Goal: Task Accomplishment & Management: Complete application form

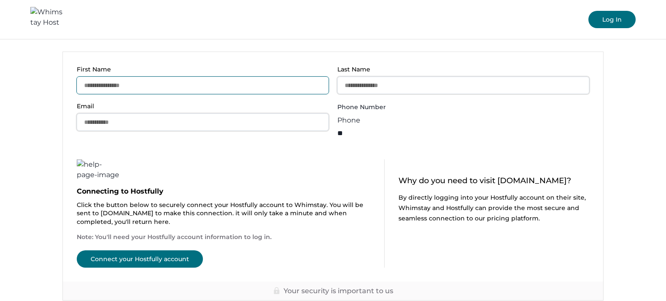
click at [142, 83] on input "First Name" at bounding box center [203, 85] width 252 height 17
type input "******"
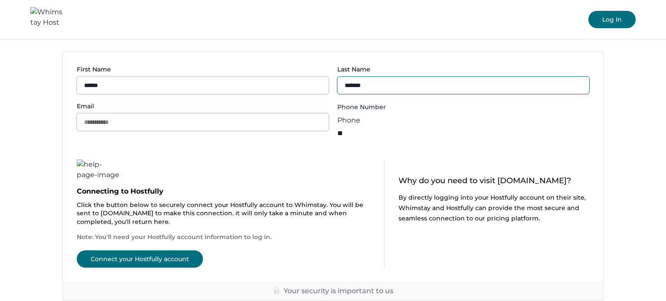
type input "*******"
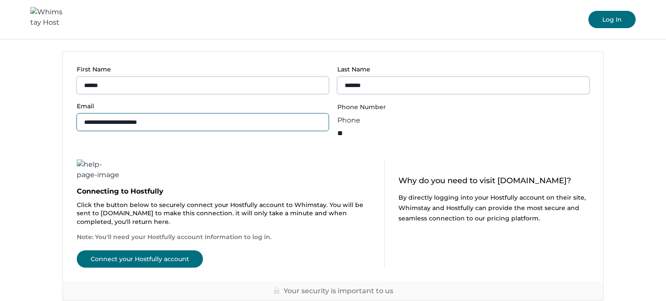
type input "**********"
click at [400, 126] on input "**" at bounding box center [371, 133] width 69 height 15
type input "**********"
click at [137, 251] on button "Connect your Hostfully account" at bounding box center [140, 259] width 126 height 17
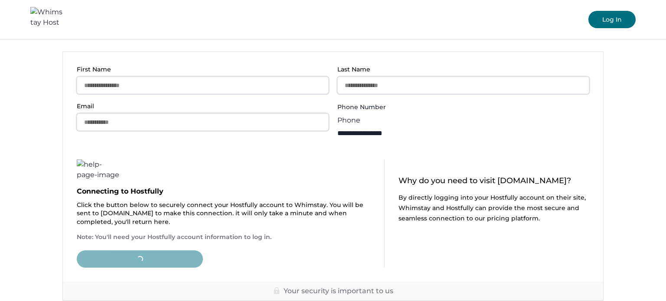
type input "**"
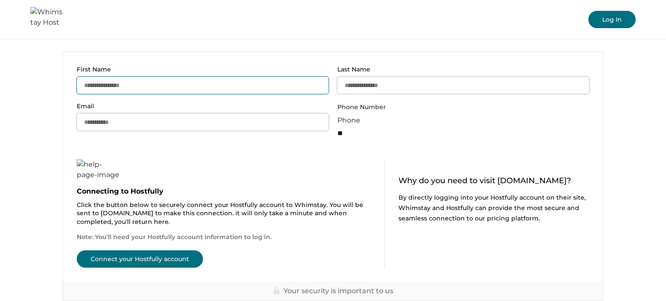
click at [129, 91] on input "First Name" at bounding box center [203, 85] width 252 height 17
type input "******"
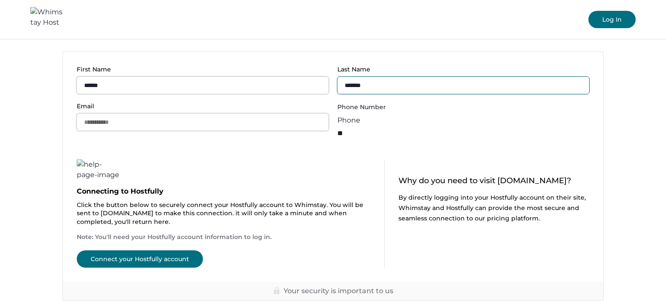
type input "*******"
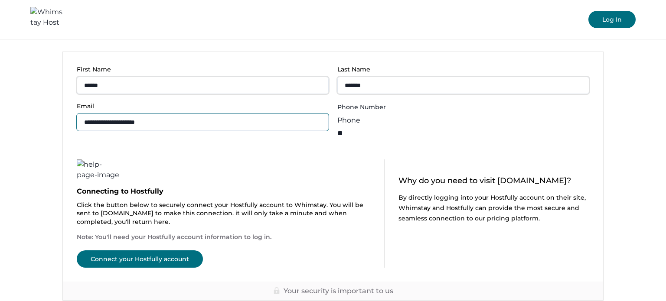
type input "**********"
click at [131, 251] on button "Connect your Hostfully account" at bounding box center [140, 259] width 126 height 17
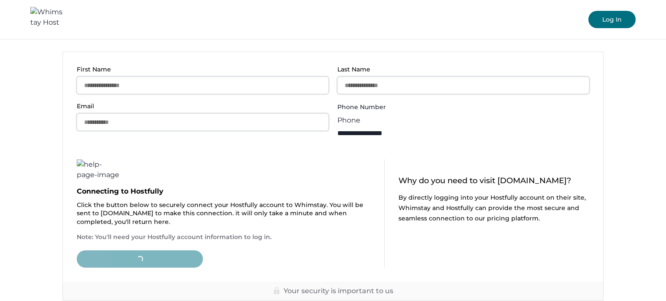
type input "**"
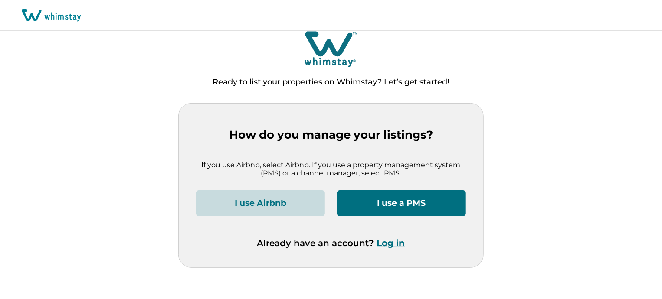
scroll to position [6, 0]
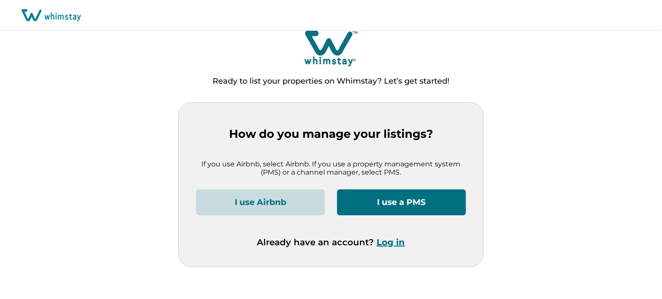
click at [399, 197] on button "I use a PMS" at bounding box center [401, 202] width 129 height 26
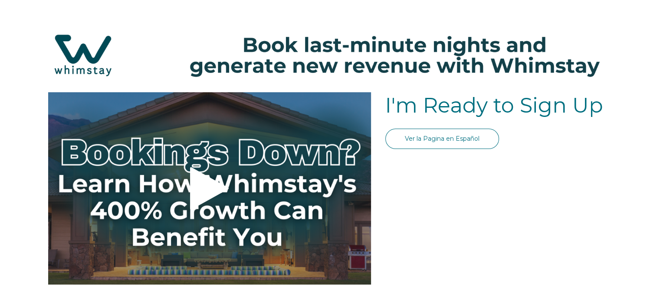
select select "US"
select select "Standard"
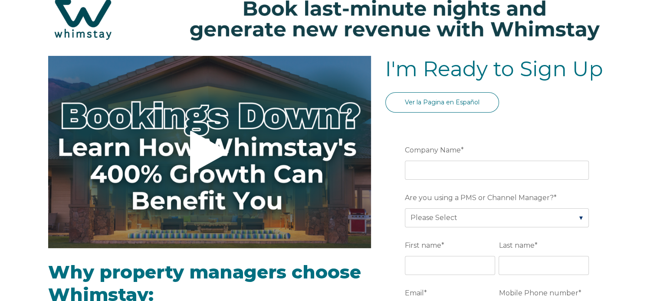
scroll to position [87, 0]
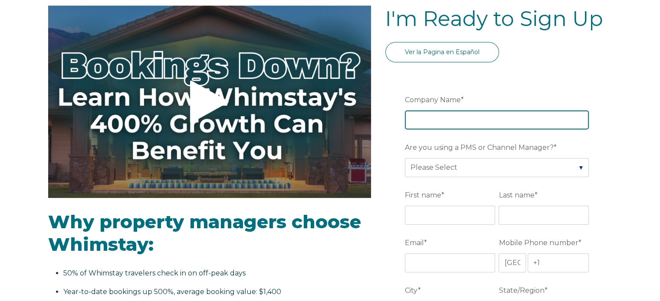
click at [424, 121] on input "Company Name *" at bounding box center [497, 120] width 184 height 19
type input "MaceLex LTD."
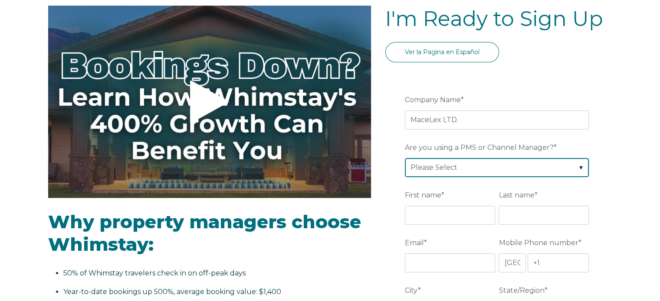
click at [457, 169] on select "Please Select Barefoot BookingPal Boost Brightside CiiRUS Escapia Guesty Hostaw…" at bounding box center [497, 167] width 184 height 19
select select "Hostfully"
click at [405, 158] on select "Please Select Barefoot BookingPal Boost Brightside CiiRUS Escapia Guesty Hostaw…" at bounding box center [497, 167] width 184 height 19
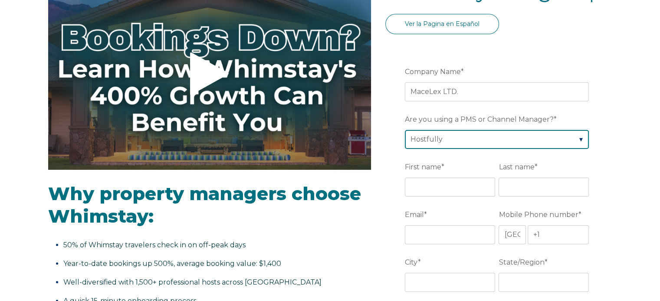
scroll to position [130, 0]
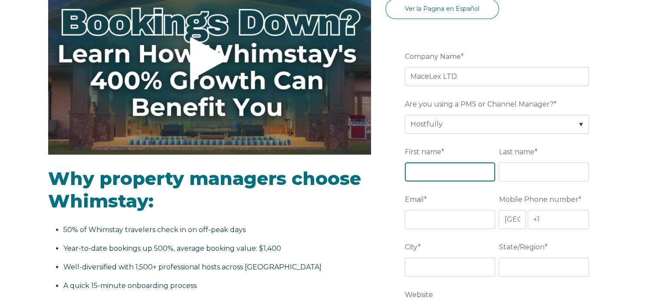
click at [425, 171] on input "First name *" at bounding box center [450, 172] width 90 height 19
type input "[PERSON_NAME]"
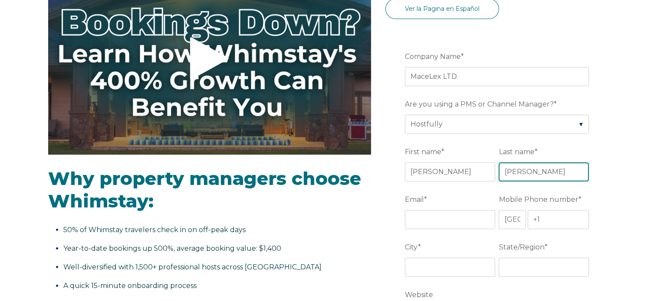
type input "[PERSON_NAME]"
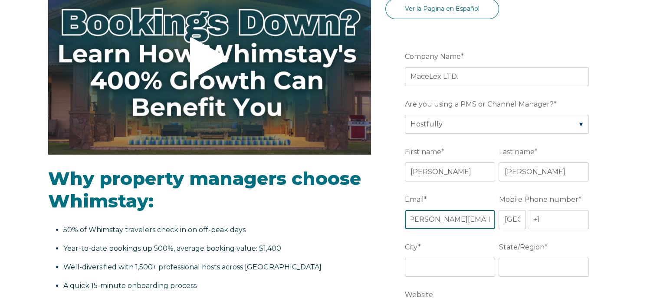
scroll to position [0, 11]
type input "[PERSON_NAME][EMAIL_ADDRESS][DOMAIN_NAME]"
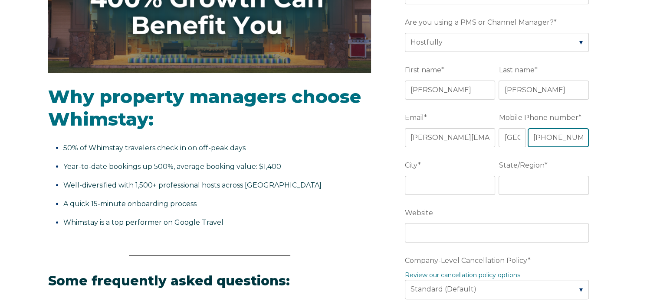
scroll to position [217, 0]
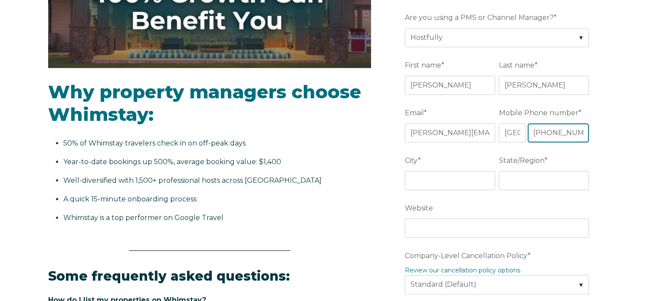
type input "+1 936028645"
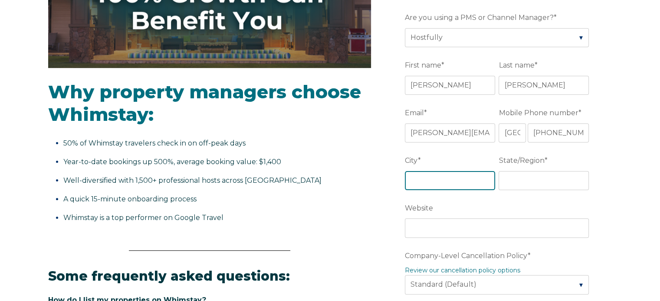
click at [418, 177] on input "City *" at bounding box center [450, 180] width 90 height 19
type input "sprngboro"
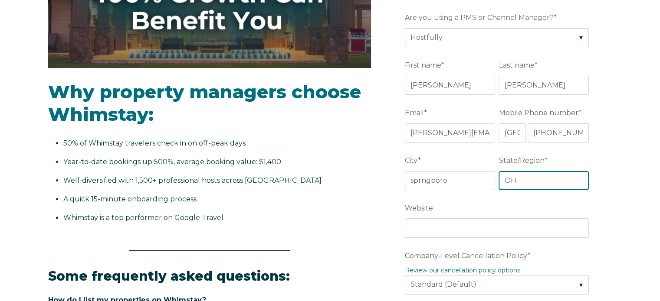
type input "OH"
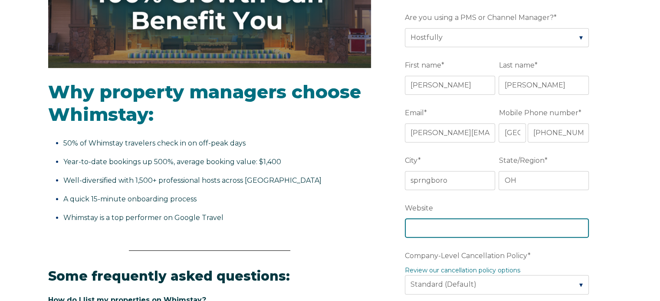
paste input "https://book.hostfully.com/rent-our-casas?_gl=1*t7g8rd*_gcl_au*NDc1ODI1MzM2LjE3…"
type input "https://book.hostfully.com/rent-our-casas?_gl=1*t7g8rd*_gcl_au*NDc1ODI1MzM2LjE3…"
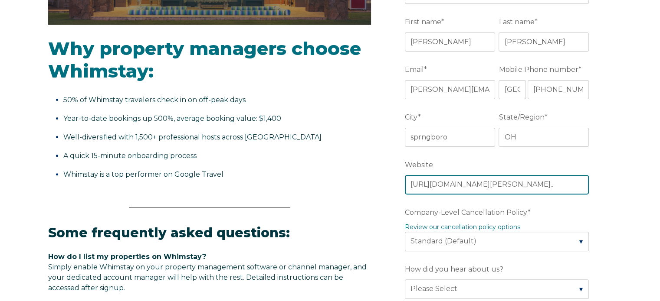
scroll to position [0, 0]
paste input "https://book.hostfully.com/rent-our-casas"
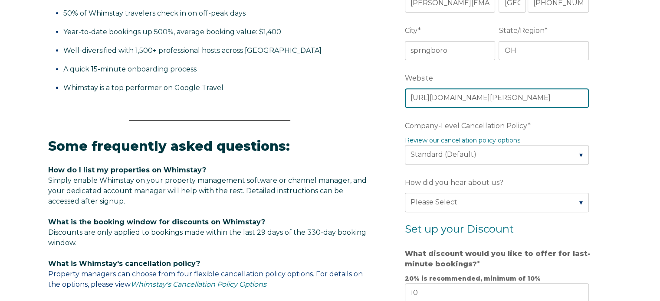
scroll to position [347, 0]
type input "https://book.hostfully.com/rent-our-casas"
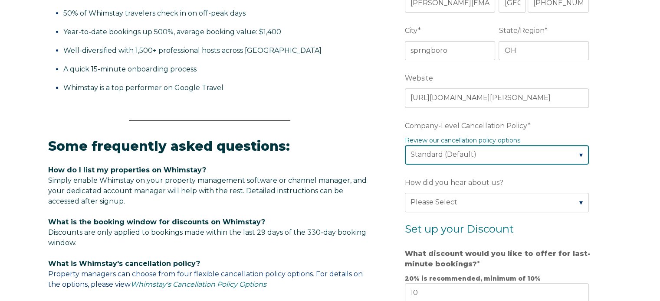
click at [579, 150] on select "Please Select Partial Standard (Default) Moderate Strict" at bounding box center [497, 154] width 184 height 19
select select "Strict"
click at [405, 145] on select "Please Select Partial Standard (Default) Moderate Strict" at bounding box center [497, 154] width 184 height 19
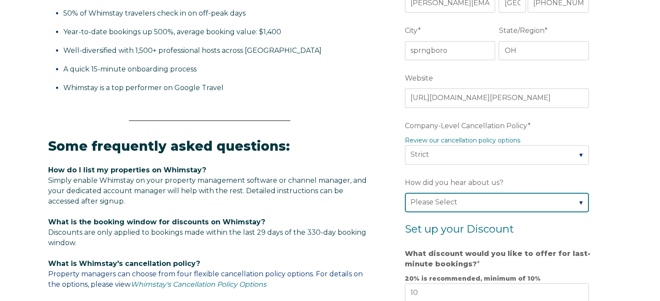
click at [580, 202] on select "Please Select Found Whimstay through a Google search Direct outreach from a Whi…" at bounding box center [497, 202] width 184 height 19
select select "Other"
click at [405, 193] on select "Please Select Found Whimstay through a Google search Direct outreach from a Whi…" at bounding box center [497, 202] width 184 height 19
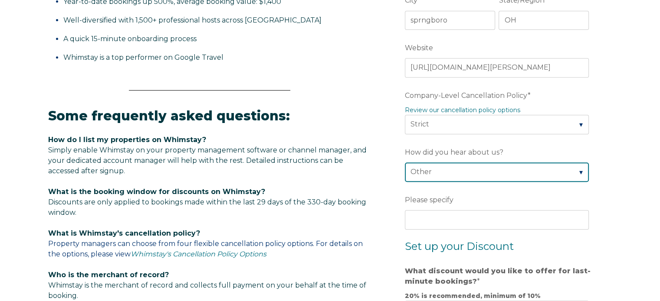
scroll to position [390, 0]
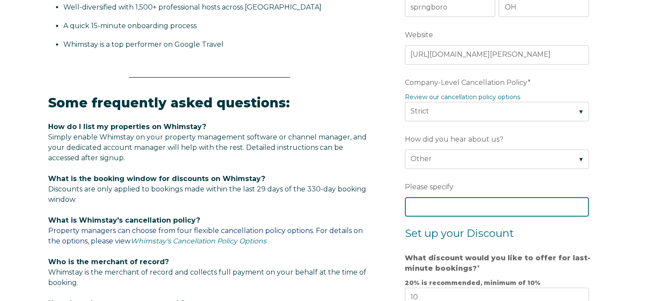
click at [412, 209] on input "Please specify" at bounding box center [497, 206] width 184 height 19
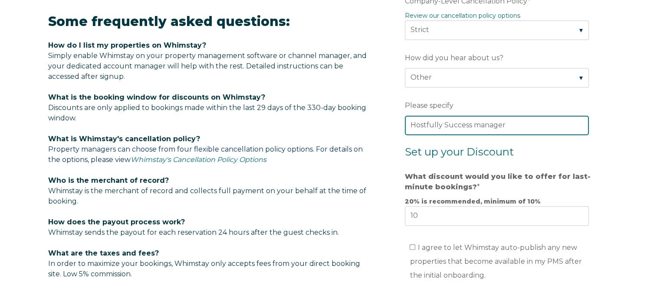
scroll to position [477, 0]
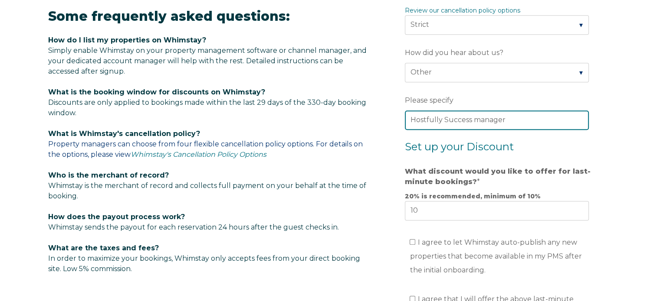
click at [479, 118] on input "Hostfully Success manager" at bounding box center [497, 120] width 184 height 19
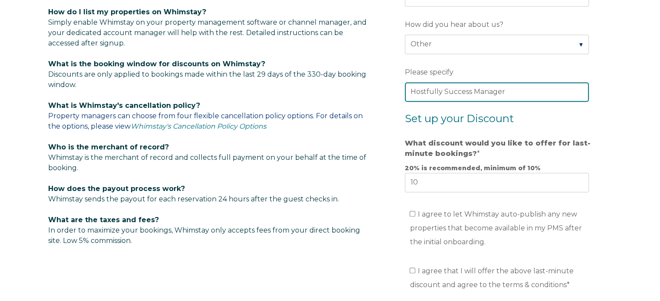
scroll to position [520, 0]
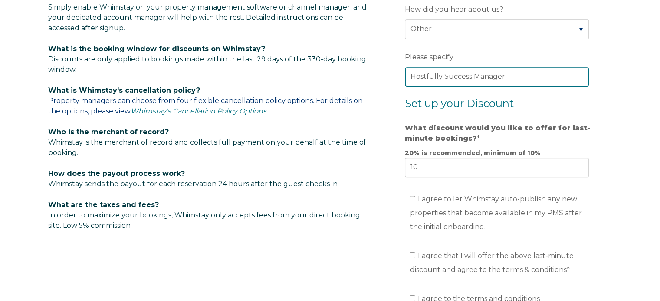
type input "Hostfully Success Manager"
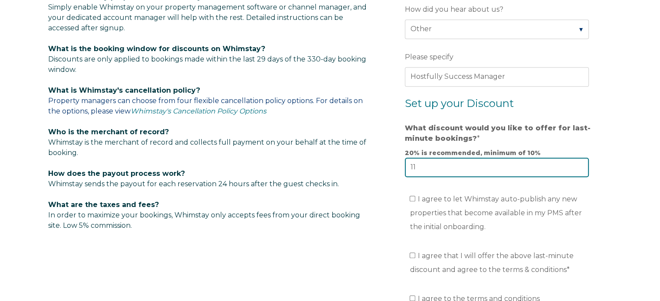
click at [581, 163] on input "11" at bounding box center [497, 167] width 184 height 19
click at [581, 163] on input "12" at bounding box center [497, 167] width 184 height 19
click at [581, 163] on input "13" at bounding box center [497, 167] width 184 height 19
click at [581, 163] on input "14" at bounding box center [497, 167] width 184 height 19
click at [581, 163] on input "15" at bounding box center [497, 167] width 184 height 19
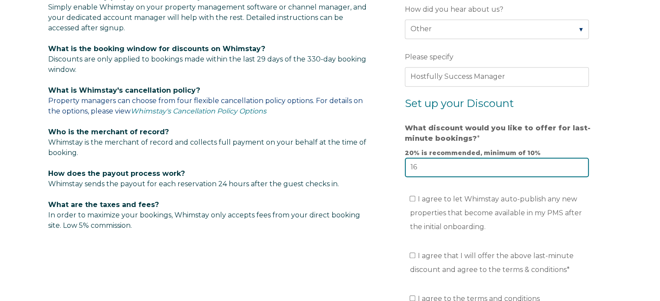
click at [581, 163] on input "16" at bounding box center [497, 167] width 184 height 19
click at [581, 163] on input "17" at bounding box center [497, 167] width 184 height 19
click at [581, 163] on input "18" at bounding box center [497, 167] width 184 height 19
click at [581, 163] on input "19" at bounding box center [497, 167] width 184 height 19
type input "20"
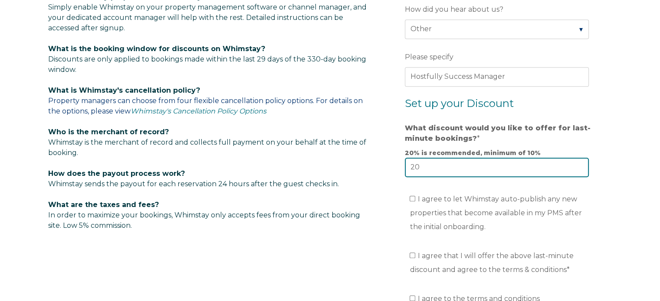
click at [581, 163] on input "20" at bounding box center [497, 167] width 184 height 19
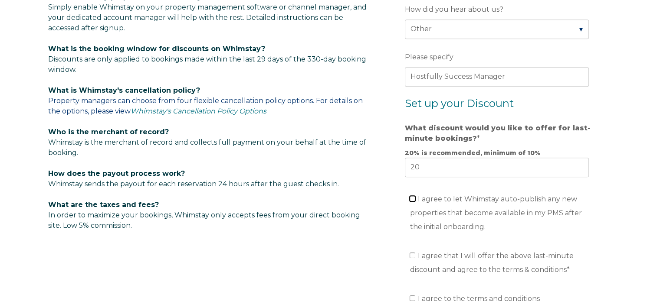
click at [413, 196] on input "I agree to let Whimstay auto-publish any new properties that become available i…" at bounding box center [412, 199] width 6 height 6
checkbox input "true"
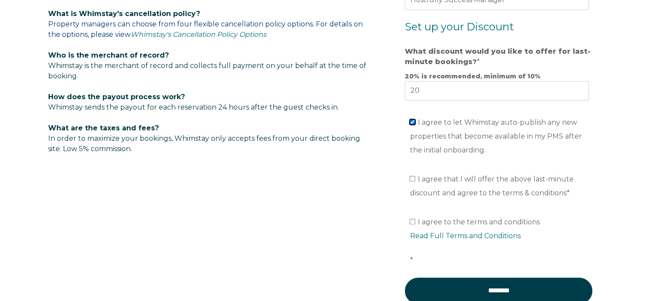
scroll to position [607, 0]
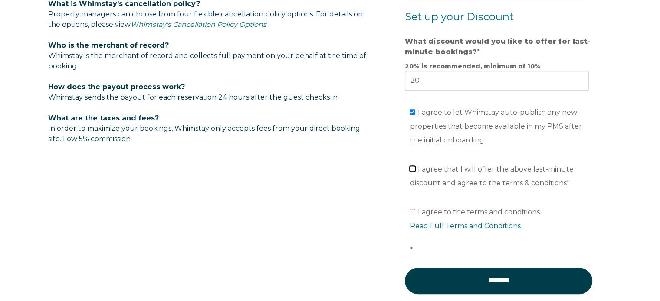
click at [412, 166] on input "I agree that I will offer the above last-minute discount and agree to the terms…" at bounding box center [412, 169] width 6 height 6
checkbox input "true"
click at [460, 223] on link "Read Full Terms and Conditions" at bounding box center [464, 226] width 111 height 8
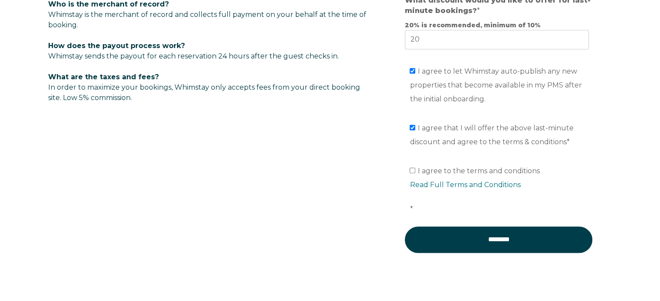
scroll to position [650, 0]
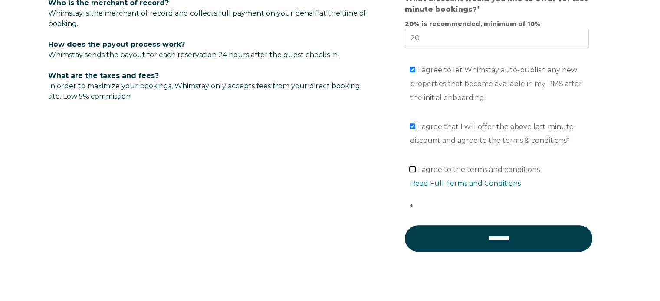
click at [411, 167] on input "I agree to the terms and conditions Read Full Terms and Conditions *" at bounding box center [412, 170] width 6 height 6
checkbox input "true"
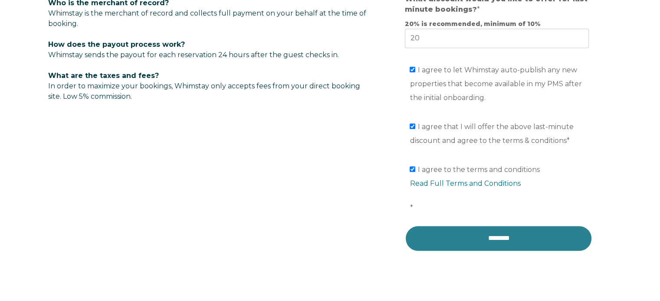
click at [486, 231] on input "********" at bounding box center [498, 238] width 187 height 26
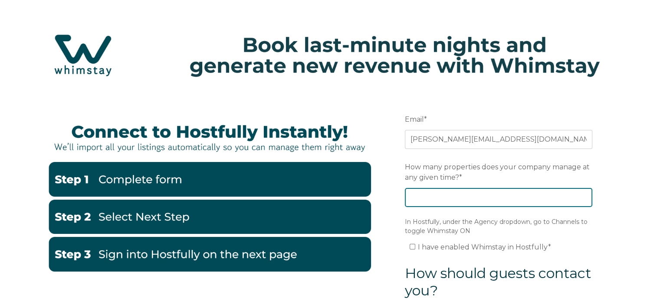
click at [441, 199] on input "How many properties does your company manage at any given time? *" at bounding box center [498, 197] width 187 height 19
type input "6"
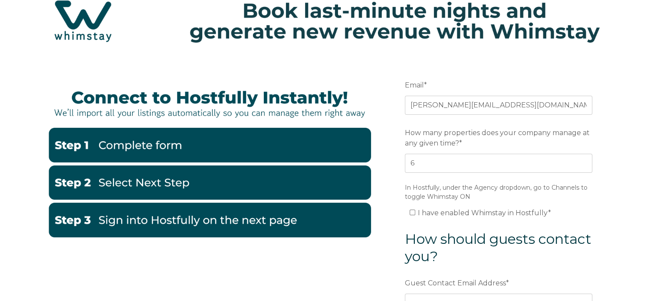
scroll to position [87, 0]
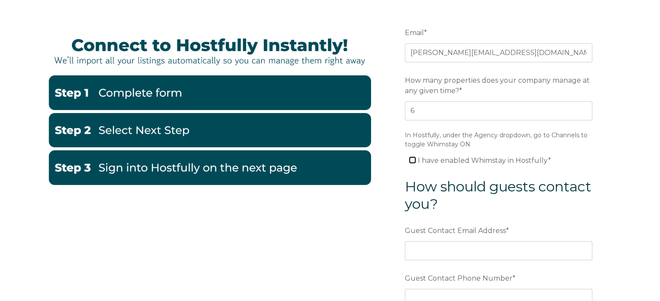
click at [414, 159] on input "I have enabled Whimstay in Hostfully *" at bounding box center [412, 160] width 6 height 6
checkbox input "true"
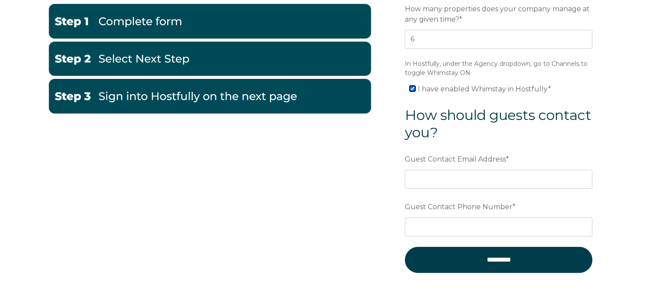
scroll to position [173, 0]
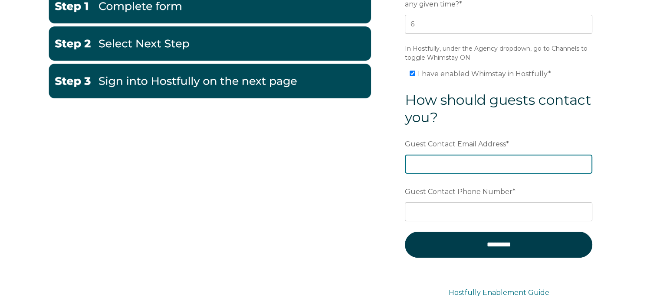
click at [458, 164] on input "Guest Contact Email Address *" at bounding box center [498, 164] width 187 height 19
type input "[PERSON_NAME][EMAIL_ADDRESS][DOMAIN_NAME]"
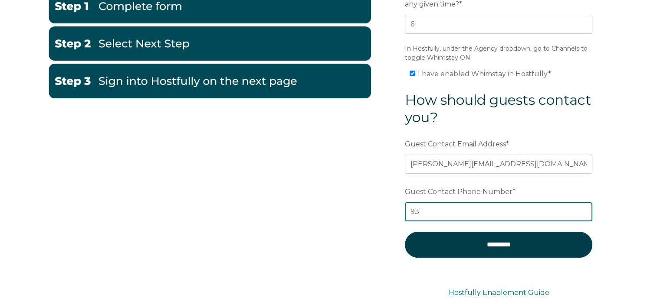
type input "9"
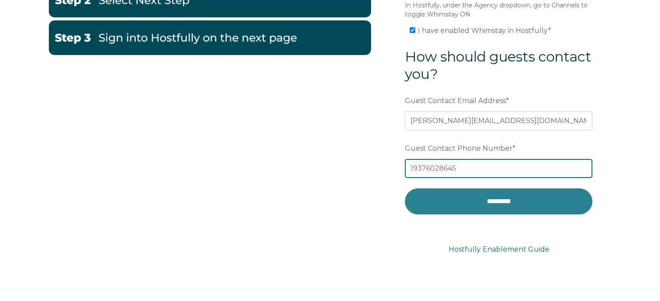
type input "19376028645"
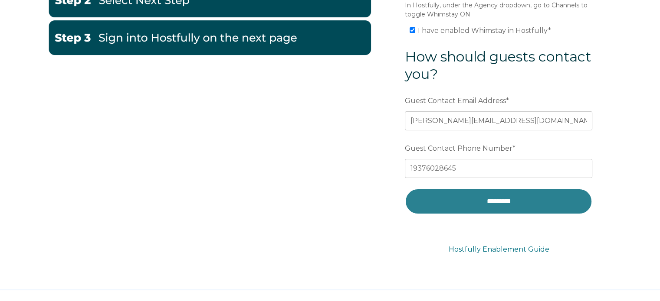
click at [507, 199] on input "*********" at bounding box center [498, 202] width 187 height 26
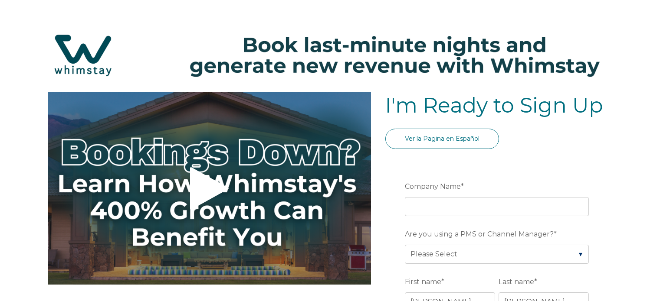
select select "Standard"
